Goal: Task Accomplishment & Management: Manage account settings

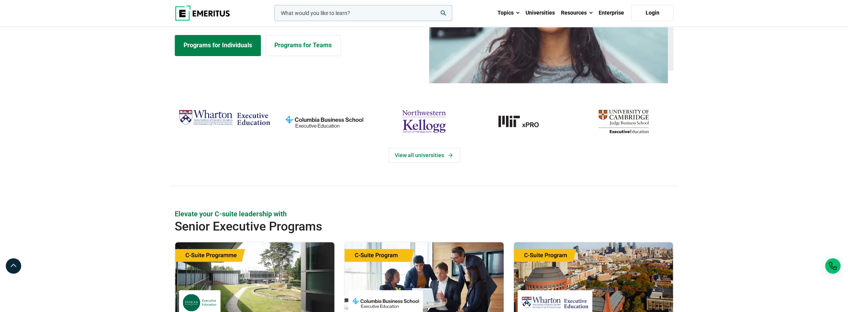
scroll to position [81, 0]
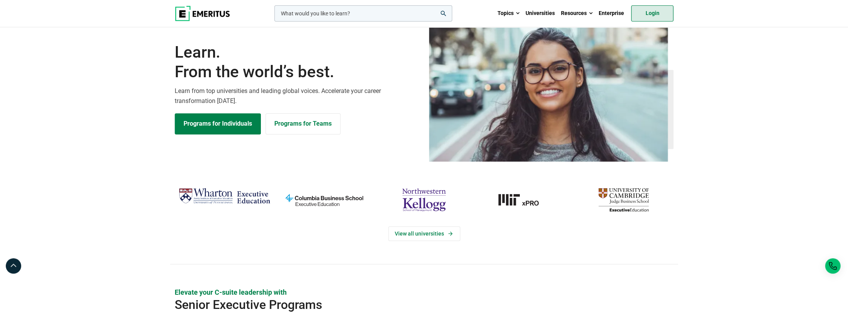
click at [656, 12] on link "Login" at bounding box center [652, 13] width 42 height 16
drag, startPoint x: 658, startPoint y: 16, endPoint x: 649, endPoint y: 16, distance: 8.8
click at [658, 16] on link "Login" at bounding box center [652, 13] width 42 height 16
click at [649, 13] on link "Login" at bounding box center [652, 13] width 42 height 16
